Goal: Task Accomplishment & Management: Manage account settings

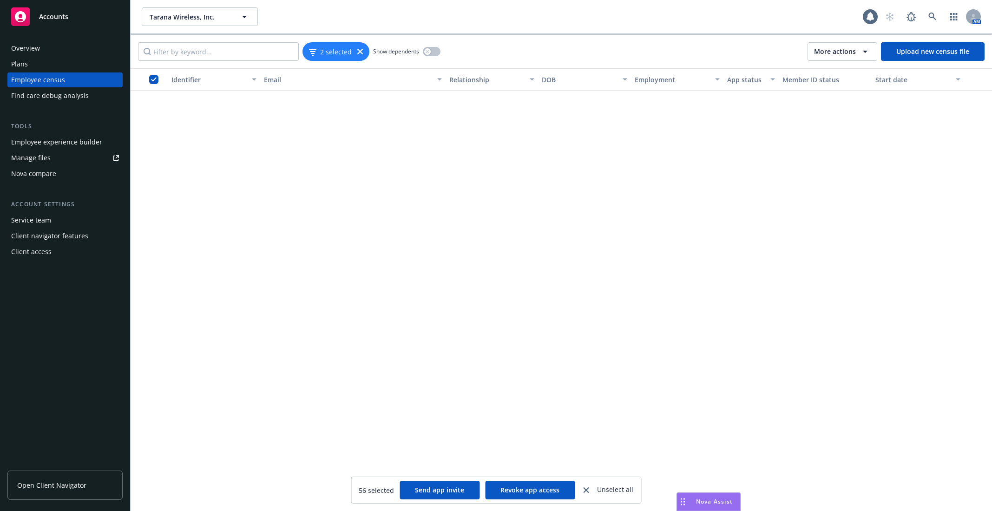
scroll to position [1920, 0]
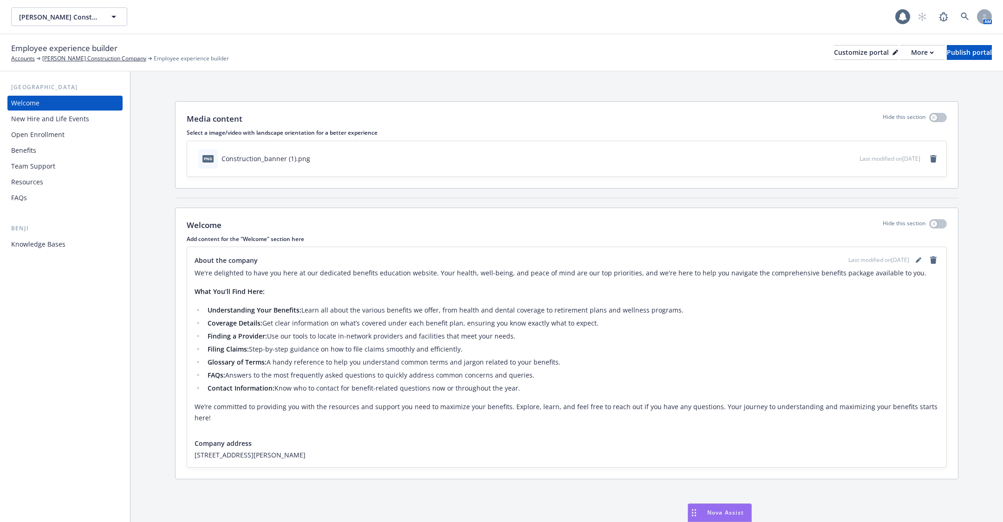
click at [82, 141] on div "Open Enrollment" at bounding box center [65, 134] width 108 height 15
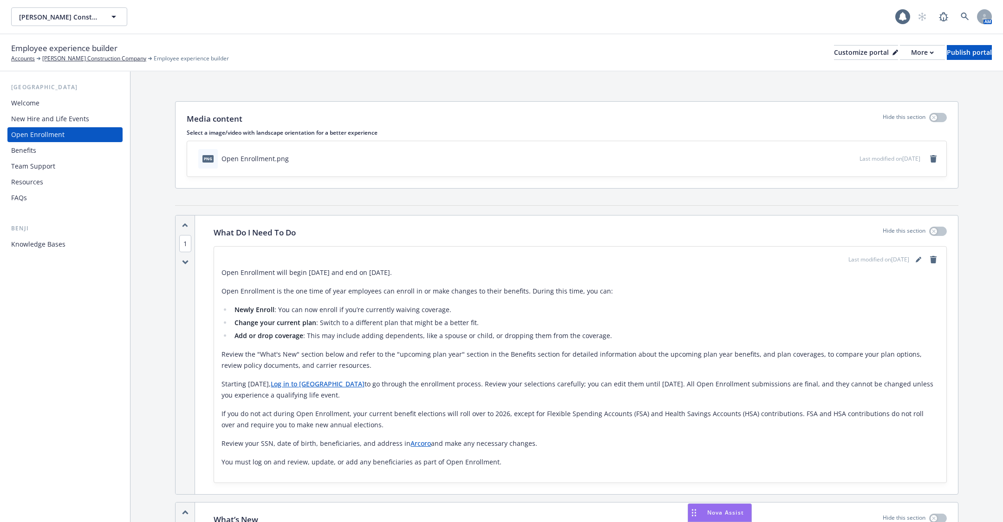
click at [74, 122] on div "New Hire and Life Events" at bounding box center [50, 118] width 78 height 15
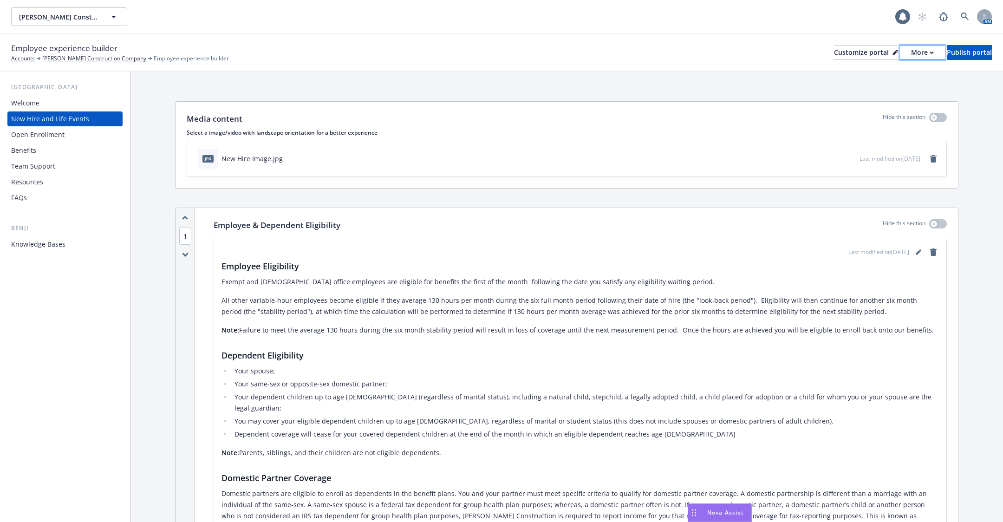
click at [911, 54] on div "More" at bounding box center [922, 53] width 23 height 14
click at [880, 92] on link "Copy portal link" at bounding box center [873, 92] width 85 height 19
